Goal: Information Seeking & Learning: Check status

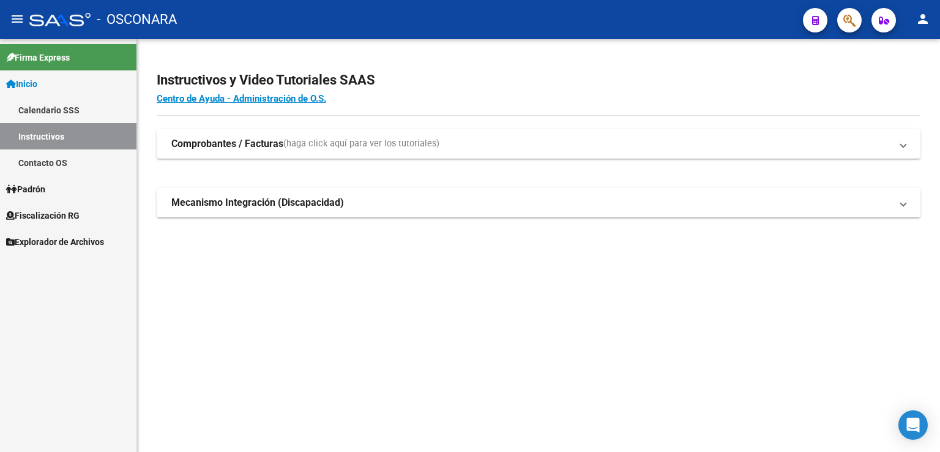
click at [60, 210] on span "Fiscalización RG" at bounding box center [42, 215] width 73 height 13
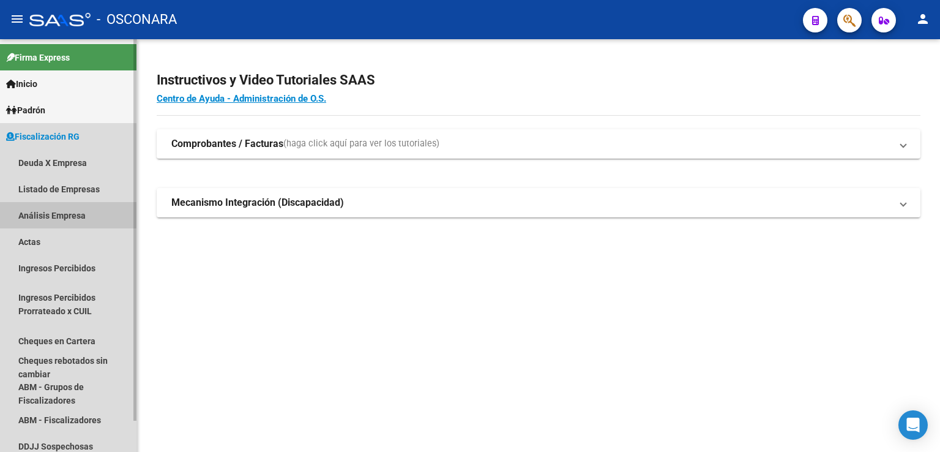
click at [60, 214] on link "Análisis Empresa" at bounding box center [68, 215] width 136 height 26
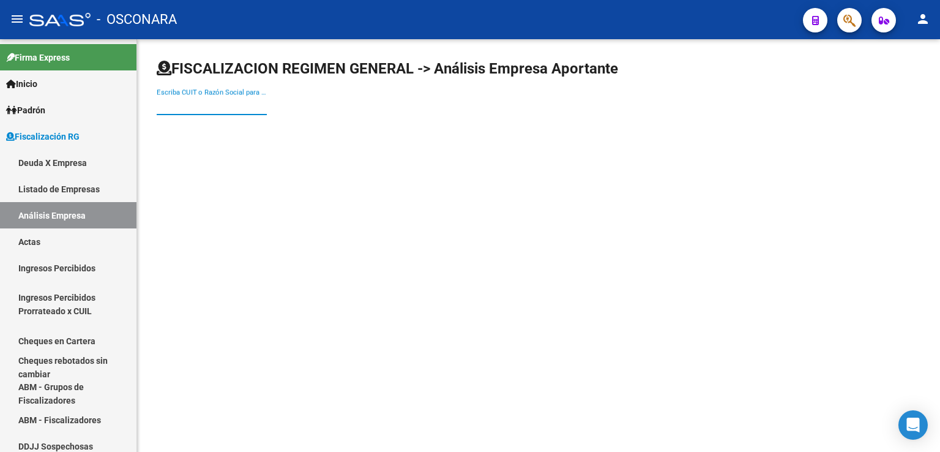
click at [184, 106] on input "Escriba CUIT o Razón Social para buscar" at bounding box center [212, 105] width 110 height 11
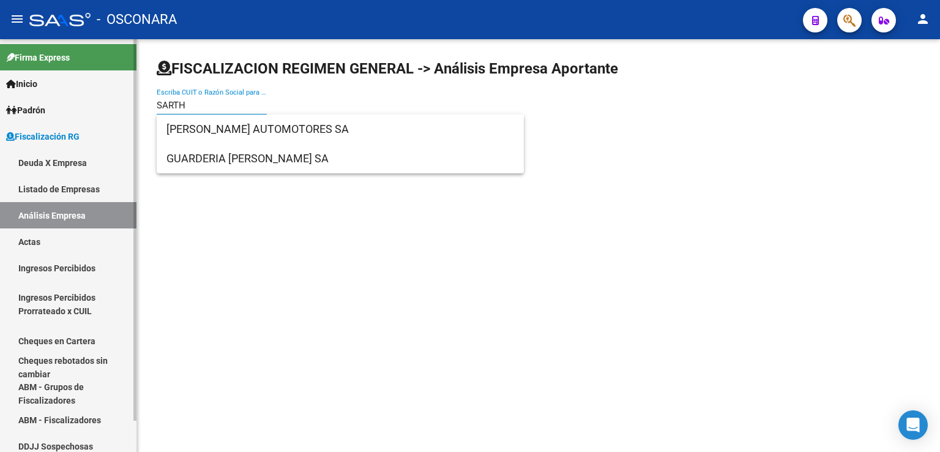
drag, startPoint x: 192, startPoint y: 105, endPoint x: 113, endPoint y: 112, distance: 78.6
click at [113, 112] on mat-sidenav-container "Firma Express Inicio Calendario SSS Instructivos Contacto OS Padrón Afiliados E…" at bounding box center [470, 245] width 940 height 412
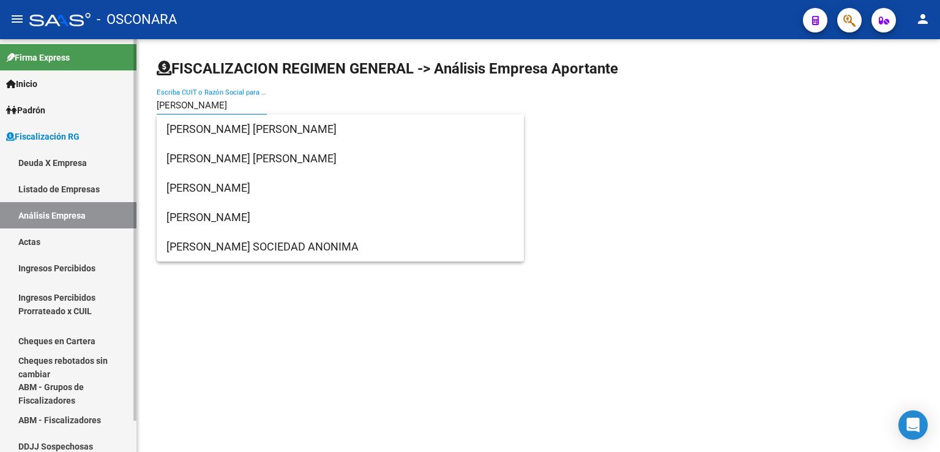
drag, startPoint x: 220, startPoint y: 106, endPoint x: 125, endPoint y: 116, distance: 95.4
click at [132, 112] on mat-sidenav-container "Firma Express Inicio Calendario SSS Instructivos Contacto OS Padrón Afiliados E…" at bounding box center [470, 245] width 940 height 412
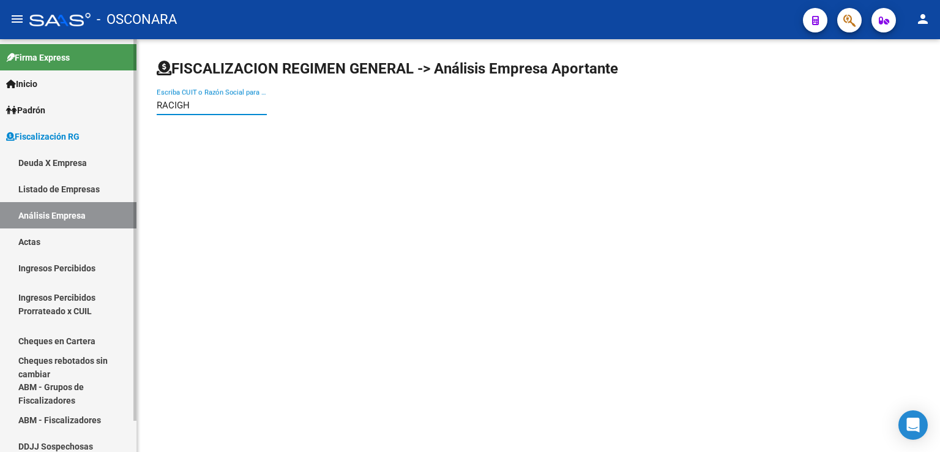
drag, startPoint x: 215, startPoint y: 105, endPoint x: 88, endPoint y: 125, distance: 129.0
click at [91, 125] on mat-sidenav-container "Firma Express Inicio Calendario SSS Instructivos Contacto OS Padrón Afiliados E…" at bounding box center [470, 245] width 940 height 412
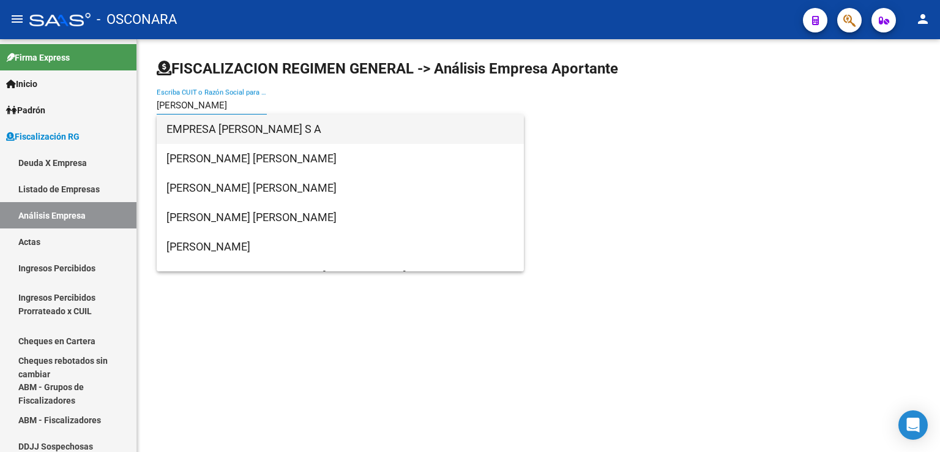
type input "[PERSON_NAME]"
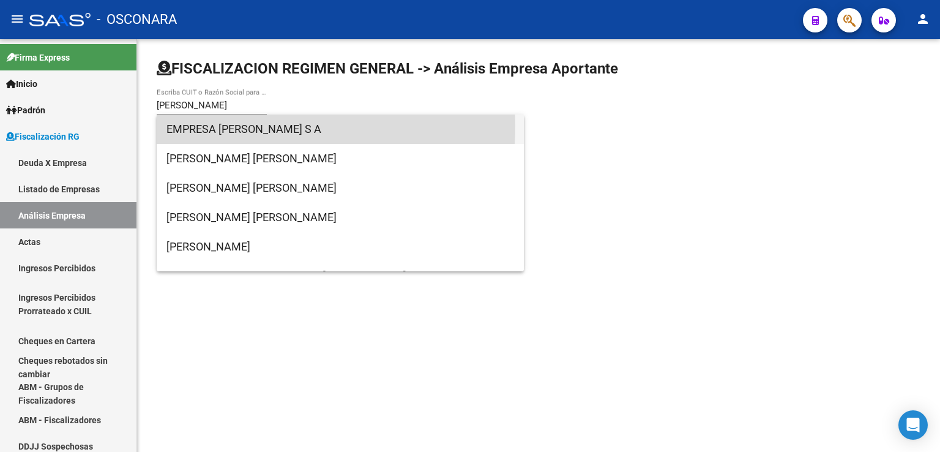
click at [217, 125] on span "EMPRESA [PERSON_NAME] S A" at bounding box center [340, 128] width 348 height 29
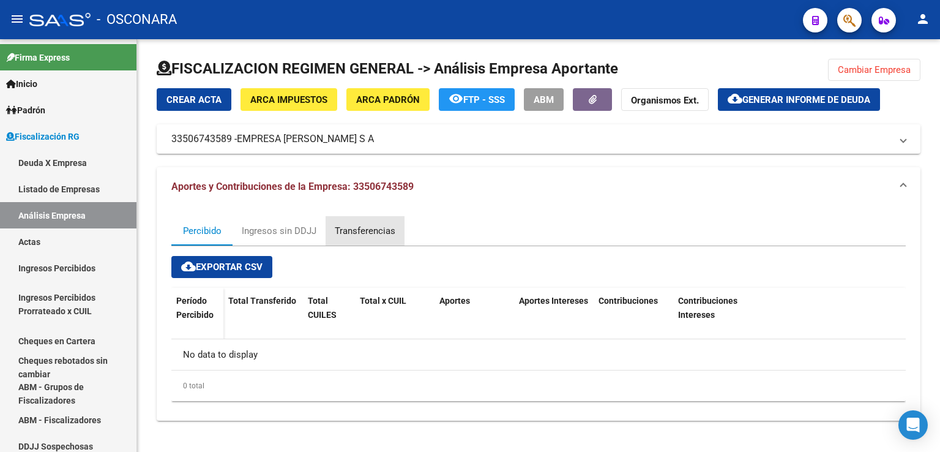
click at [375, 230] on div "Transferencias" at bounding box center [365, 230] width 61 height 13
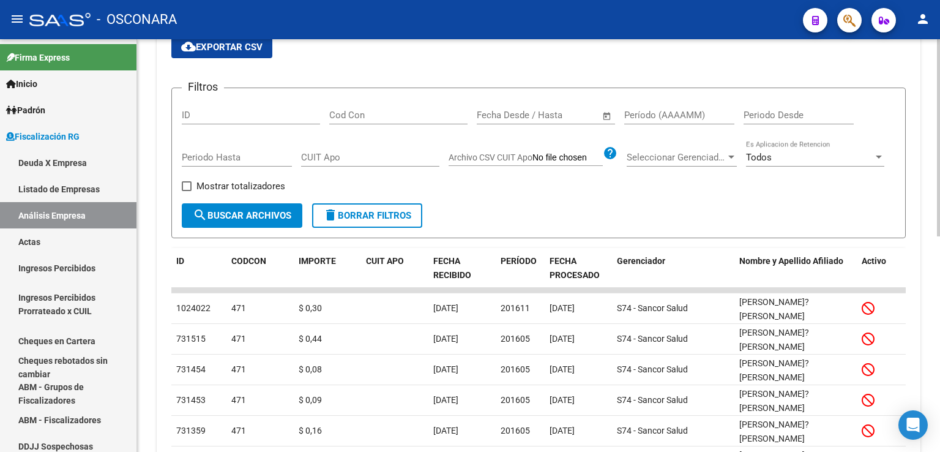
scroll to position [245, 0]
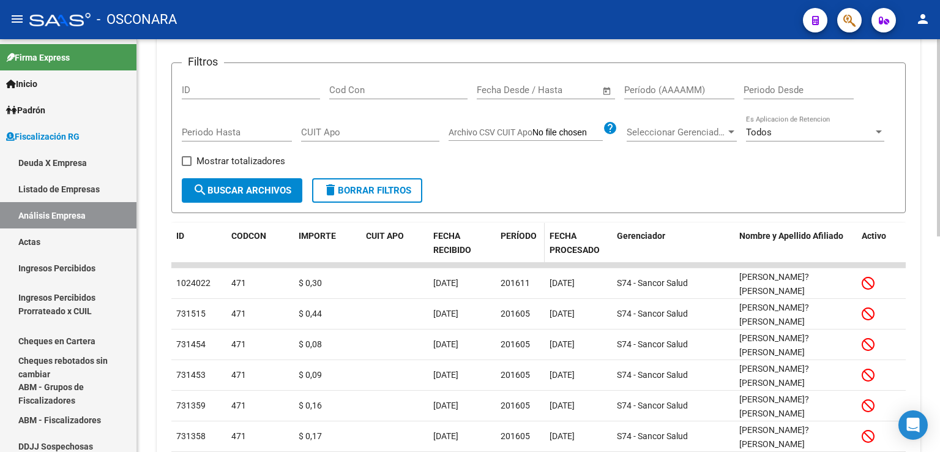
click at [522, 231] on span "PERÍODO" at bounding box center [519, 236] width 36 height 10
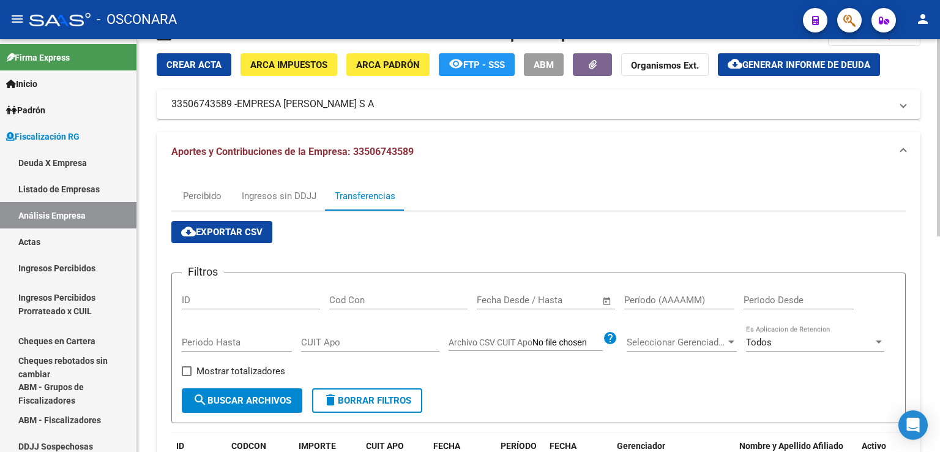
scroll to position [0, 0]
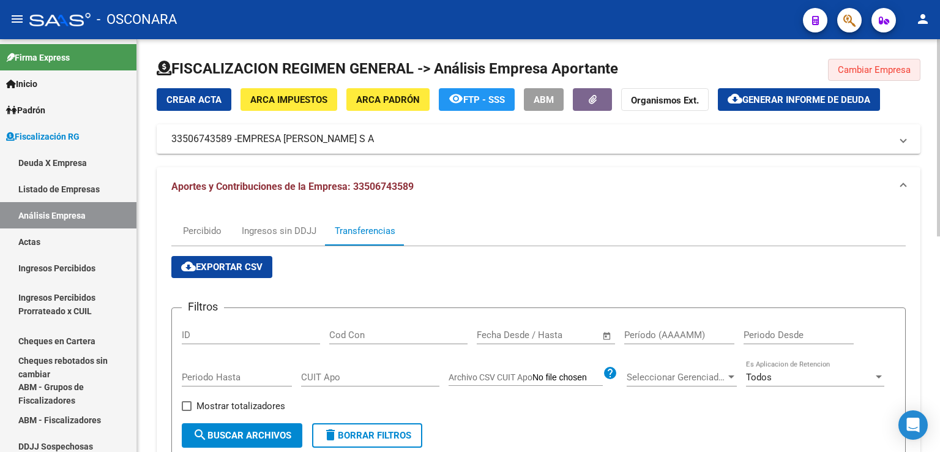
click at [852, 68] on span "Cambiar Empresa" at bounding box center [874, 69] width 73 height 11
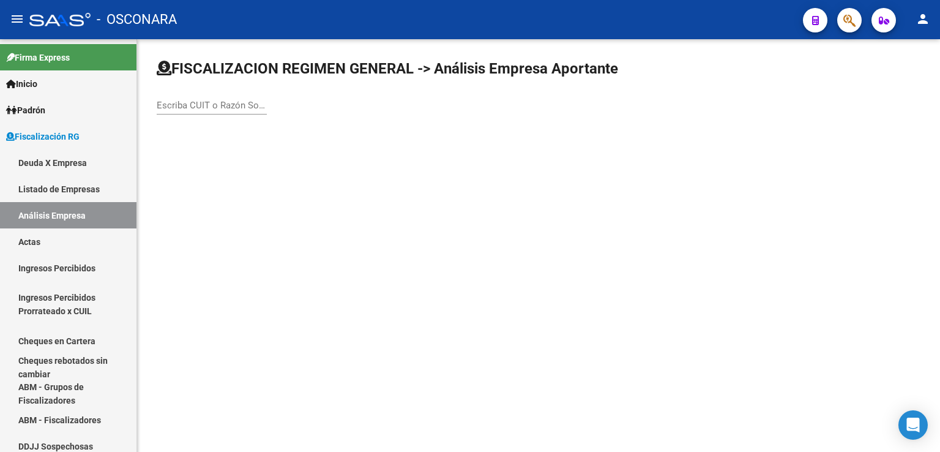
click at [235, 101] on input "Escriba CUIT o Razón Social para buscar" at bounding box center [212, 105] width 110 height 11
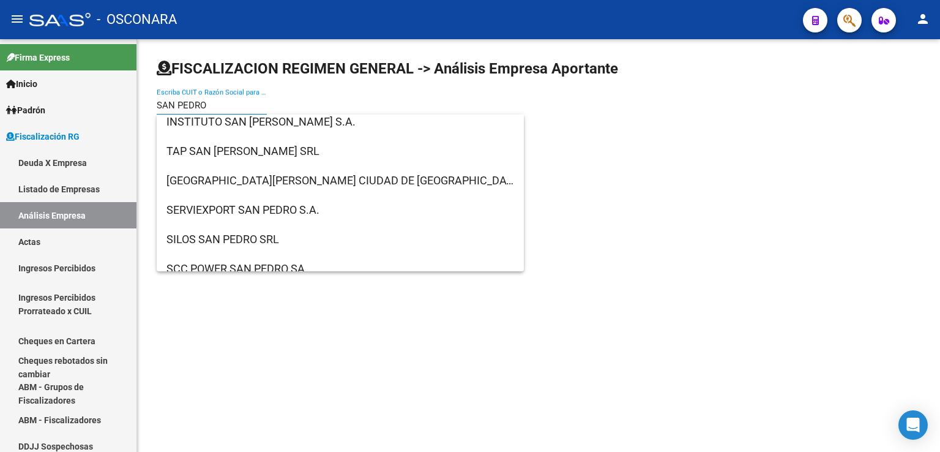
scroll to position [196, 0]
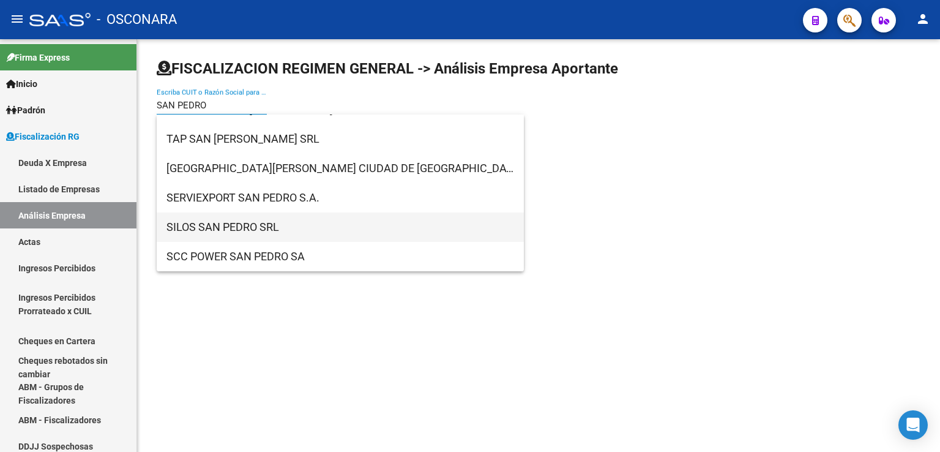
type input "SAN PEDRO"
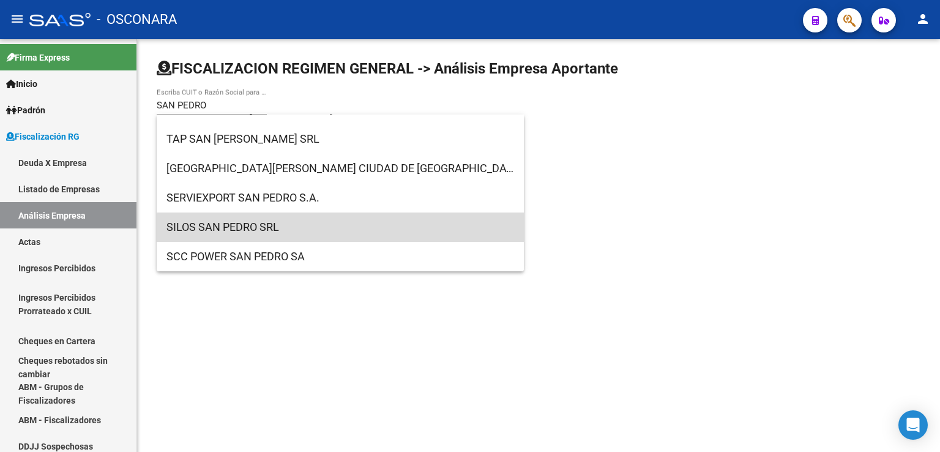
click at [401, 232] on span "SILOS SAN PEDRO SRL" at bounding box center [340, 226] width 348 height 29
